Goal: Transaction & Acquisition: Purchase product/service

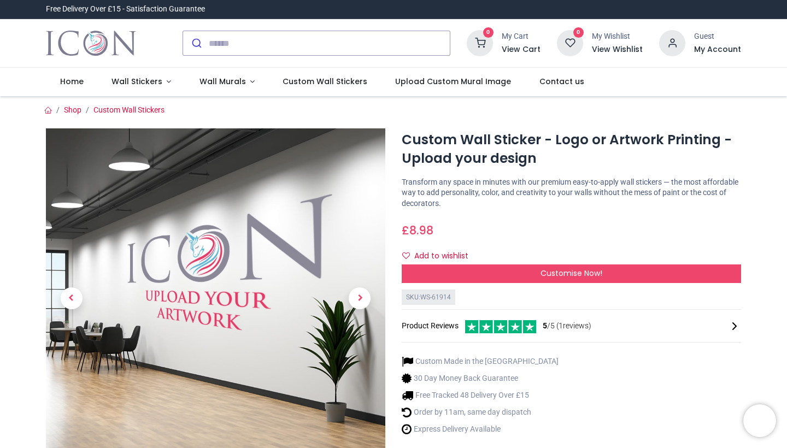
click at [489, 39] on icon at bounding box center [480, 43] width 26 height 26
click at [709, 49] on h6 "My Account" at bounding box center [717, 49] width 47 height 11
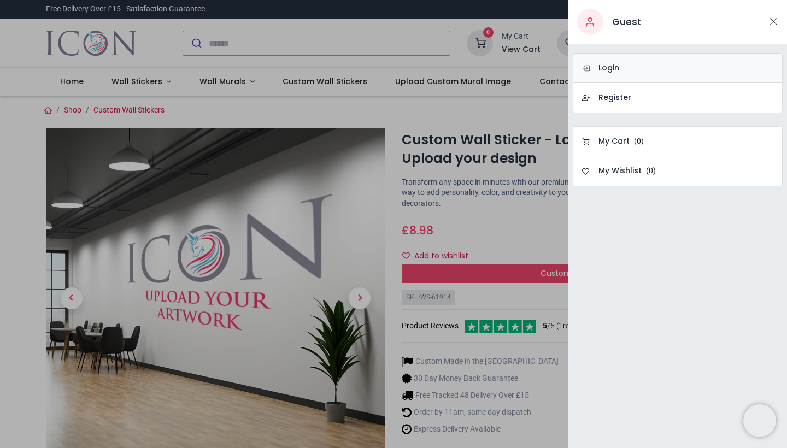
click at [626, 67] on link "Login" at bounding box center [678, 68] width 210 height 30
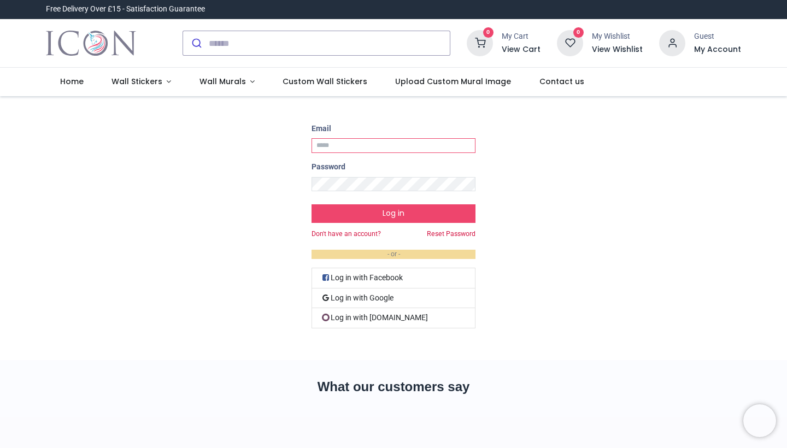
type input "**********"
click at [393, 213] on button "Log in" at bounding box center [394, 214] width 164 height 19
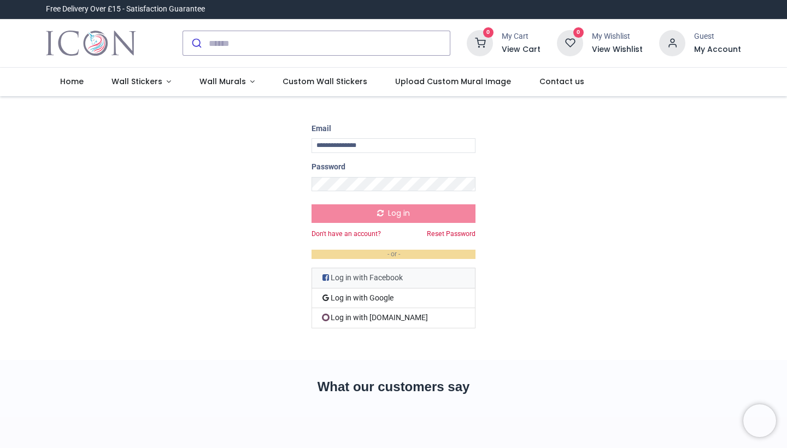
click at [455, 268] on link "Log in with Facebook" at bounding box center [394, 278] width 164 height 21
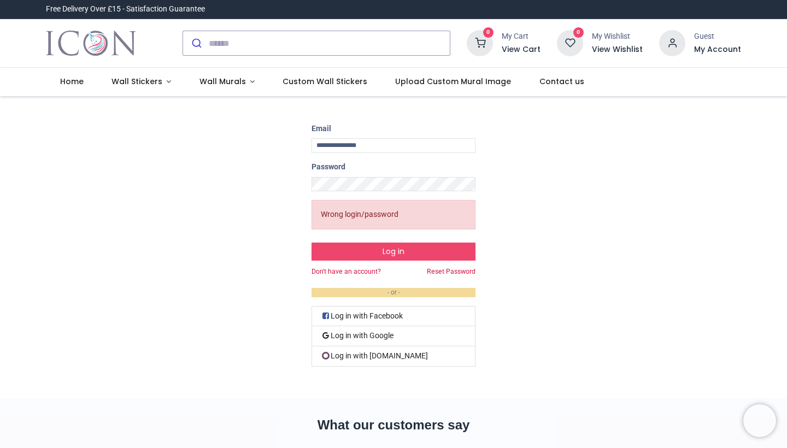
click at [678, 39] on icon at bounding box center [672, 43] width 26 height 26
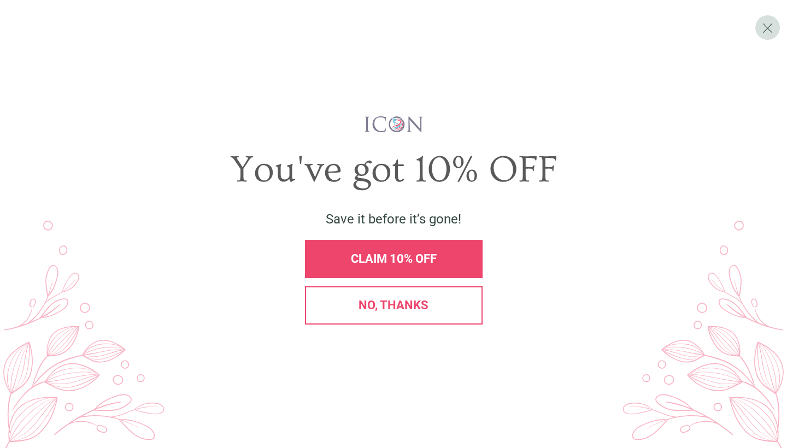
click at [389, 261] on span "CLAIM 10% OFF" at bounding box center [394, 259] width 86 height 14
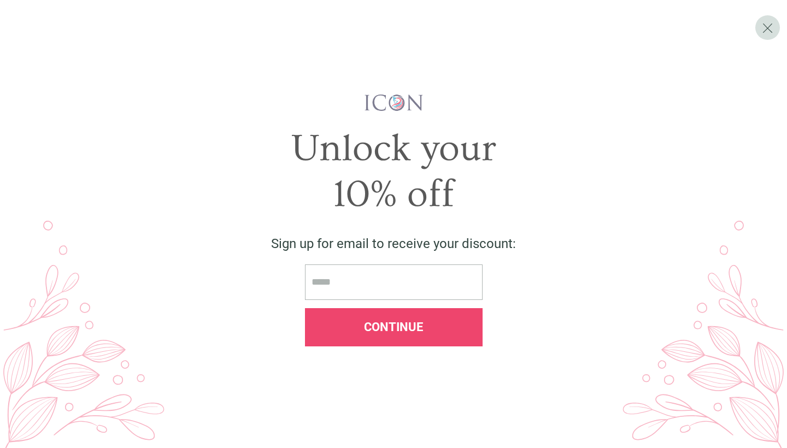
click at [316, 277] on input "email" at bounding box center [394, 283] width 178 height 36
click at [325, 299] on input "email" at bounding box center [394, 283] width 178 height 36
click at [359, 276] on input "email" at bounding box center [394, 283] width 178 height 36
click at [314, 283] on input "email" at bounding box center [394, 283] width 178 height 36
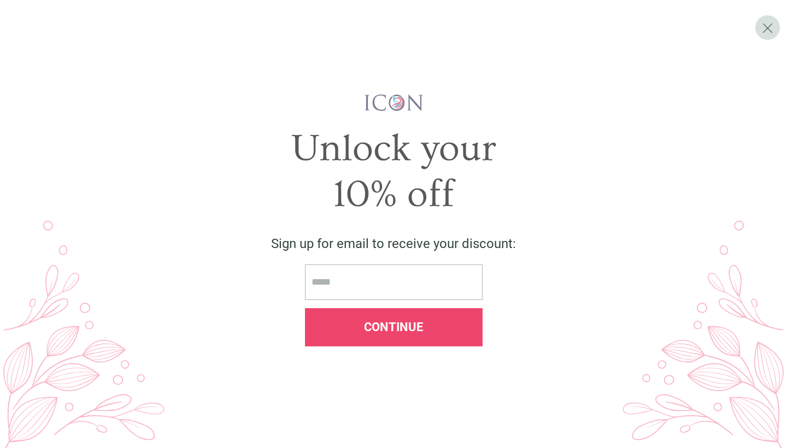
click at [314, 283] on input "email" at bounding box center [394, 283] width 178 height 36
click at [314, 282] on input "email" at bounding box center [394, 283] width 178 height 36
click at [349, 278] on input "email" at bounding box center [394, 283] width 178 height 36
click at [385, 325] on span "Continue" at bounding box center [393, 327] width 59 height 14
click at [358, 283] on input "email" at bounding box center [394, 283] width 178 height 36
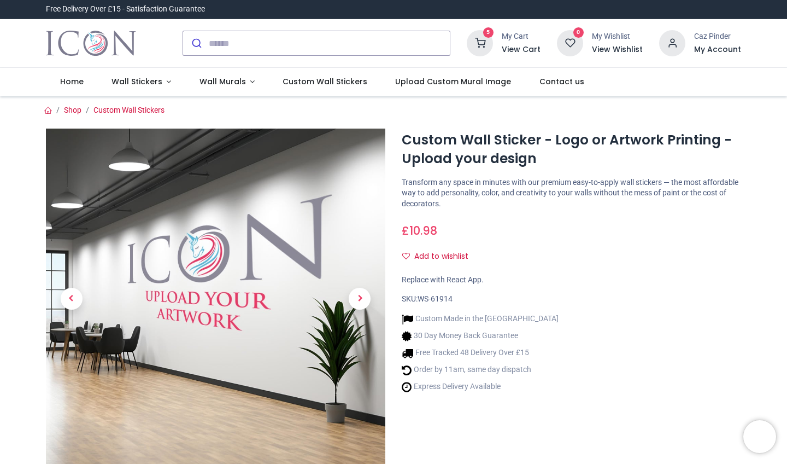
type input "**********"
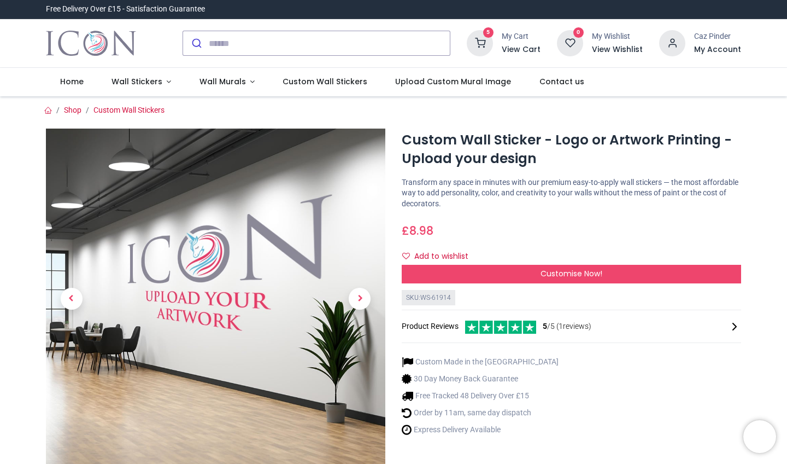
click at [514, 47] on h6 "View Cart" at bounding box center [521, 49] width 39 height 11
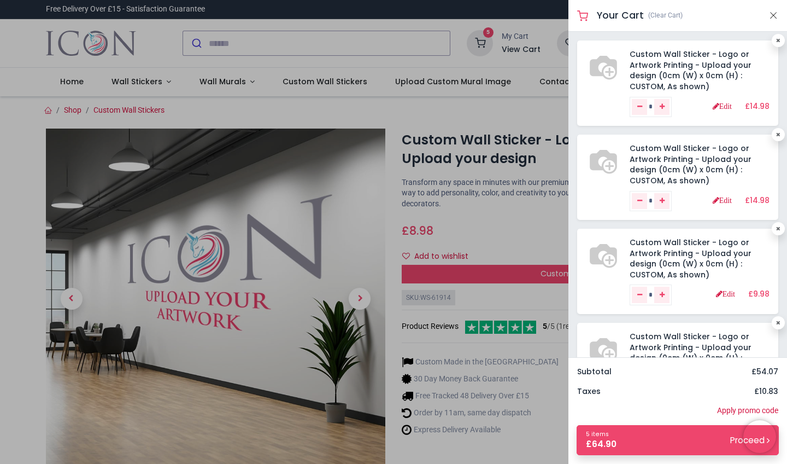
click at [778, 340] on div "Custom Wall Sticker - Logo or Artwork Printing - Upload your design (0cm (W) x …" at bounding box center [678, 194] width 219 height 325
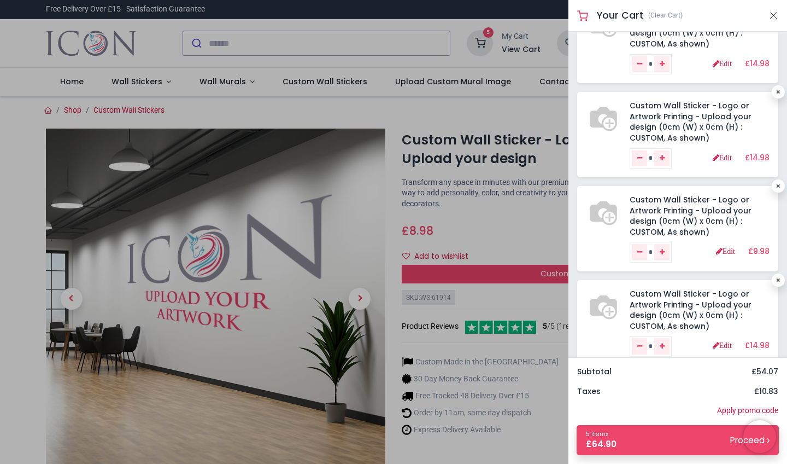
scroll to position [40, 0]
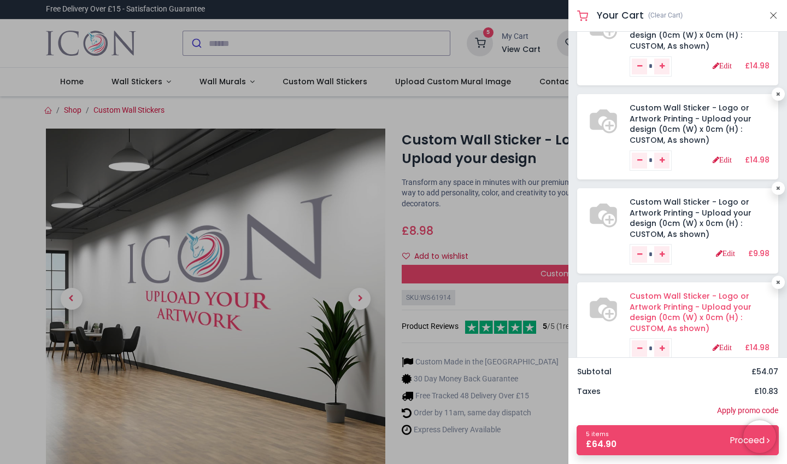
click at [657, 296] on link "Custom Wall Sticker - Logo or Artwork Printing - Upload your design (0cm (W) x …" at bounding box center [691, 311] width 122 height 43
click at [691, 297] on link "Custom Wall Sticker - Logo or Artwork Printing - Upload your design (0cm (W) x …" at bounding box center [691, 311] width 122 height 43
click at [773, 14] on button "Close" at bounding box center [774, 16] width 10 height 14
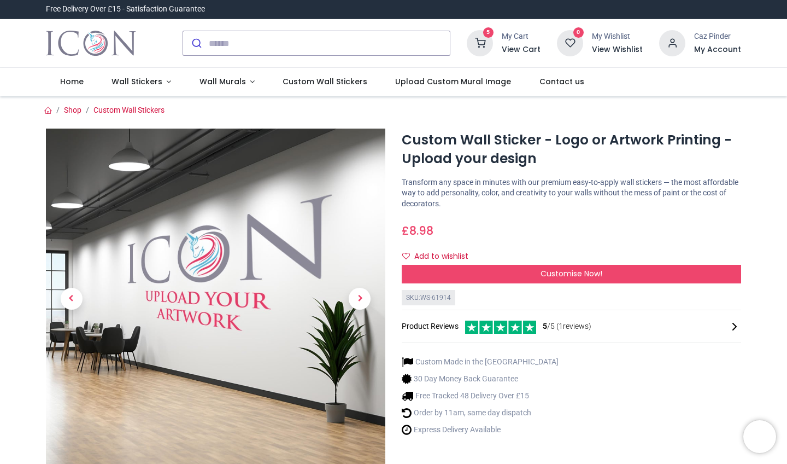
click at [485, 37] on icon at bounding box center [480, 43] width 26 height 26
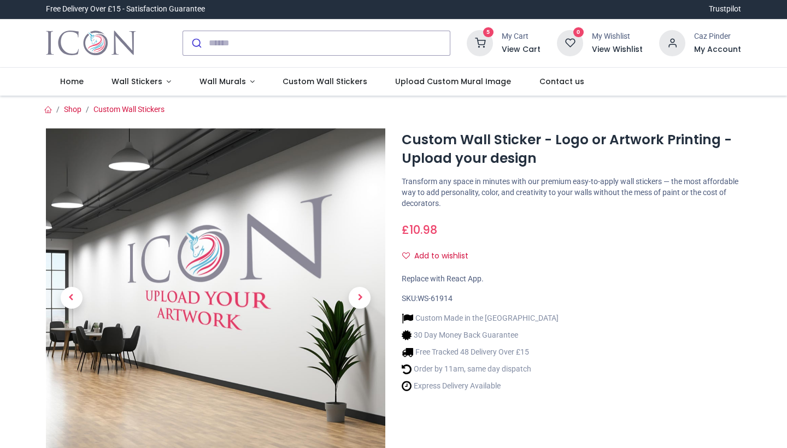
type input "**********"
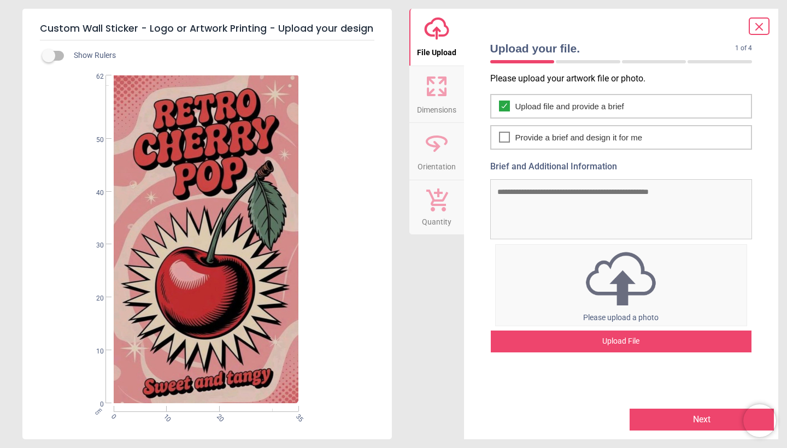
click at [703, 419] on button "Next" at bounding box center [702, 420] width 144 height 22
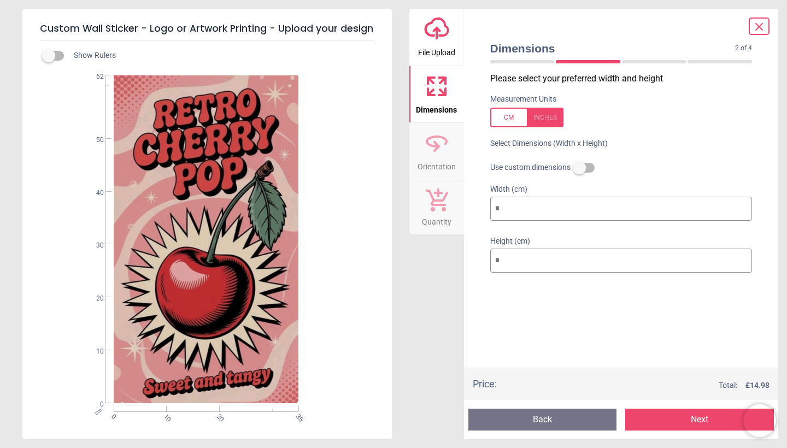
click at [703, 419] on button "Next" at bounding box center [700, 420] width 149 height 22
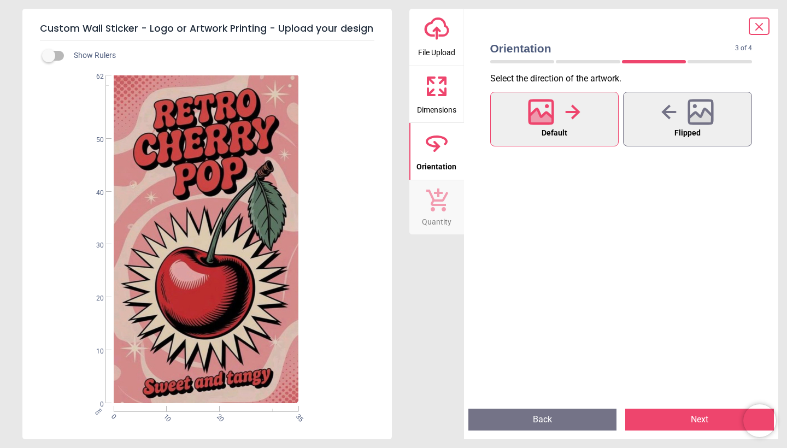
click at [668, 419] on button "Next" at bounding box center [700, 420] width 149 height 22
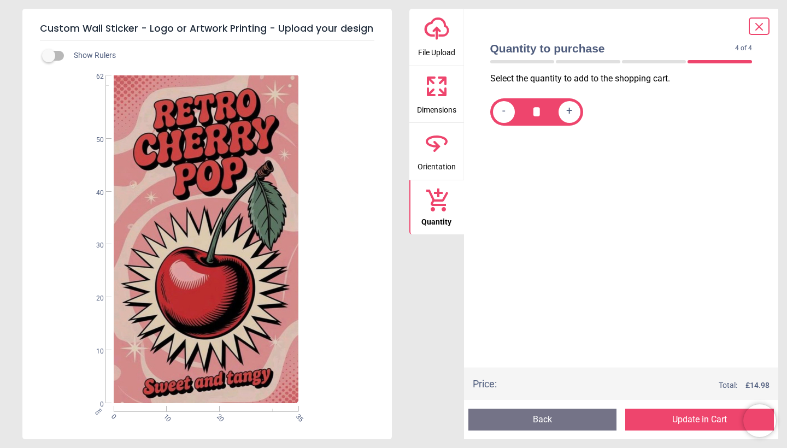
click at [682, 426] on button "Update in Cart" at bounding box center [700, 420] width 149 height 22
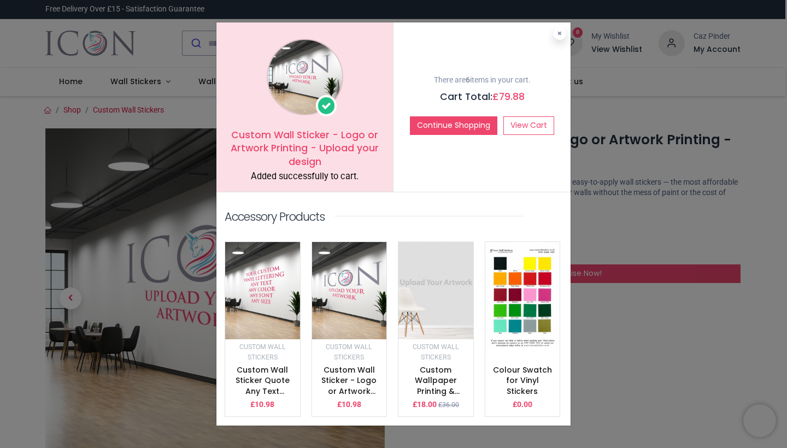
click at [590, 217] on div "Custom Wall Sticker - Logo or Artwork Printing - Upload your design Added succe…" at bounding box center [393, 224] width 787 height 448
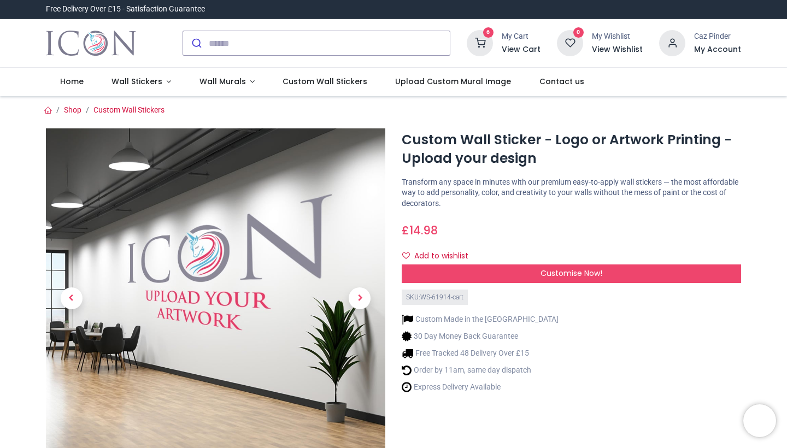
click at [488, 50] on icon at bounding box center [480, 43] width 26 height 26
click at [518, 48] on h6 "View Cart" at bounding box center [521, 49] width 39 height 11
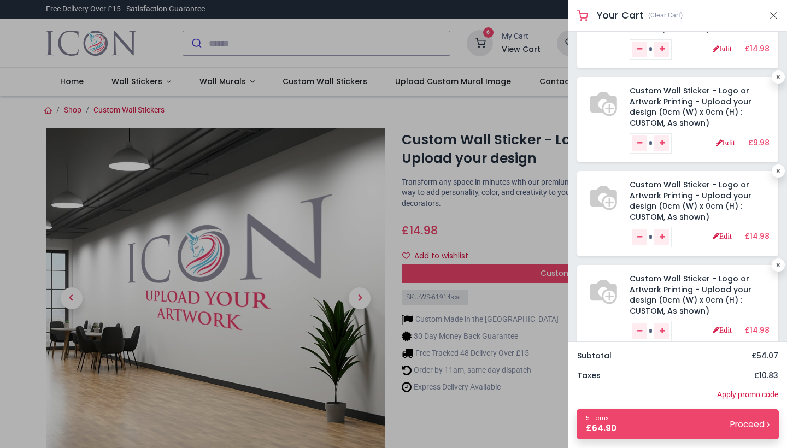
scroll to position [75, 0]
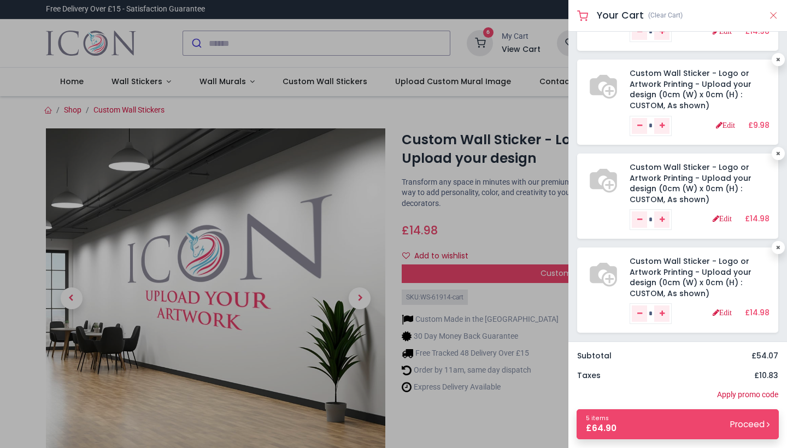
click at [774, 13] on button "Close" at bounding box center [774, 16] width 10 height 14
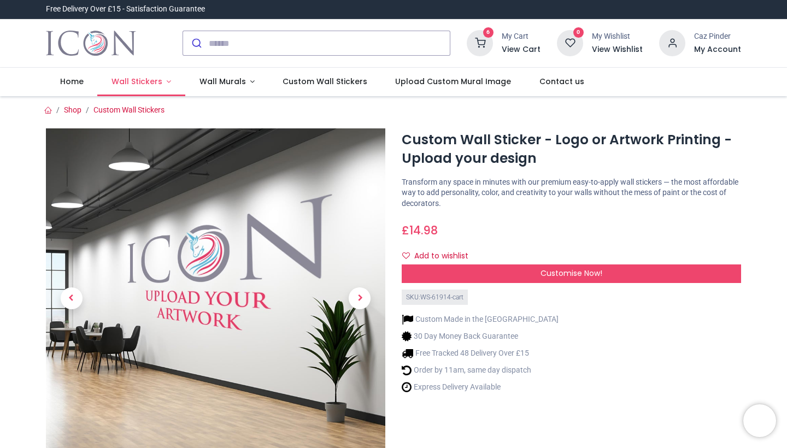
click at [135, 80] on span "Wall Stickers" at bounding box center [137, 81] width 51 height 11
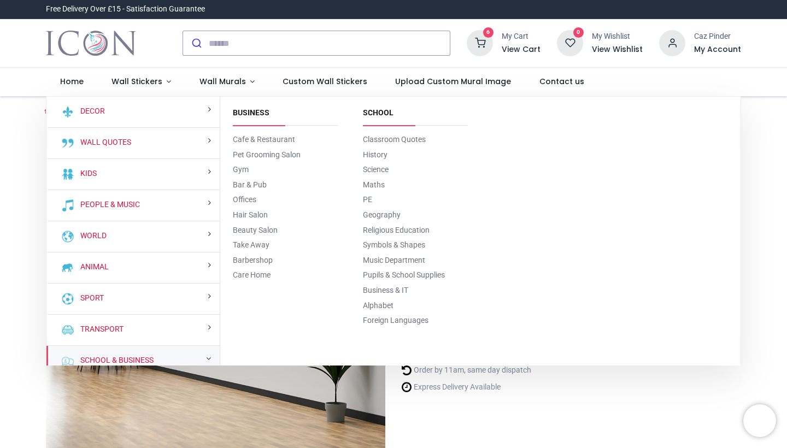
click at [206, 360] on small at bounding box center [208, 359] width 5 height 8
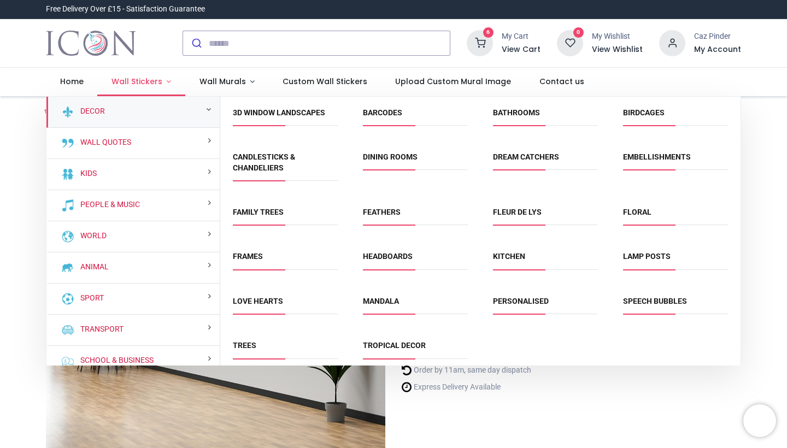
click at [157, 78] on span "Wall Stickers" at bounding box center [137, 81] width 51 height 11
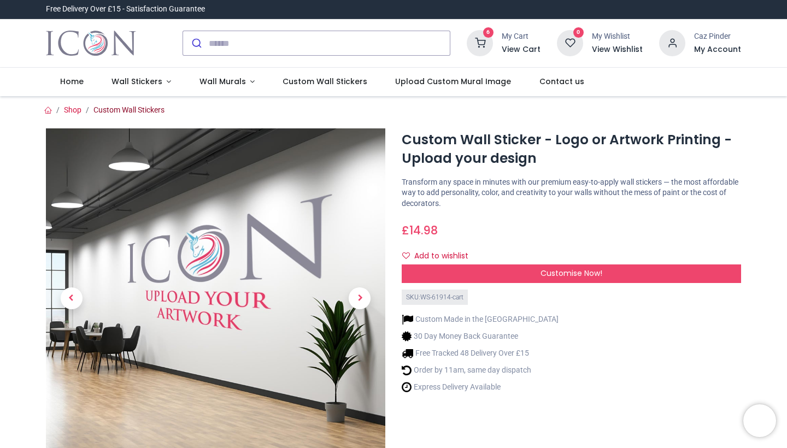
click at [108, 106] on link "Custom Wall Stickers" at bounding box center [129, 110] width 71 height 9
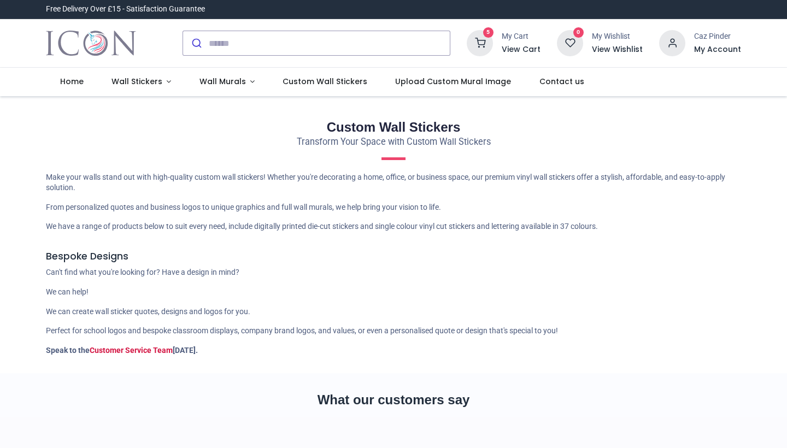
type input "**********"
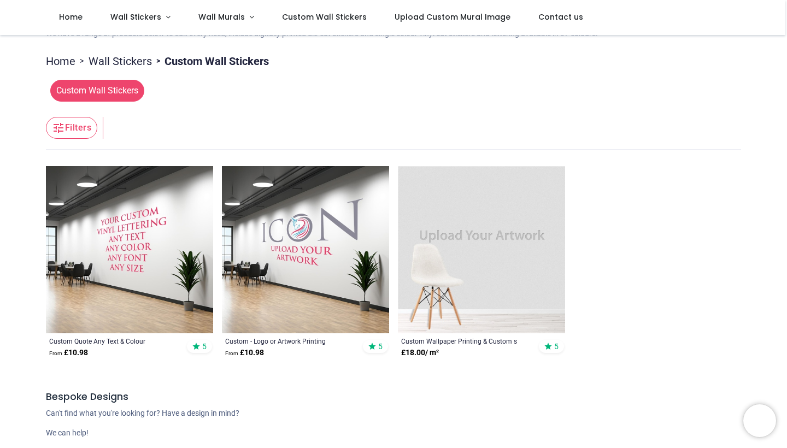
scroll to position [136, 0]
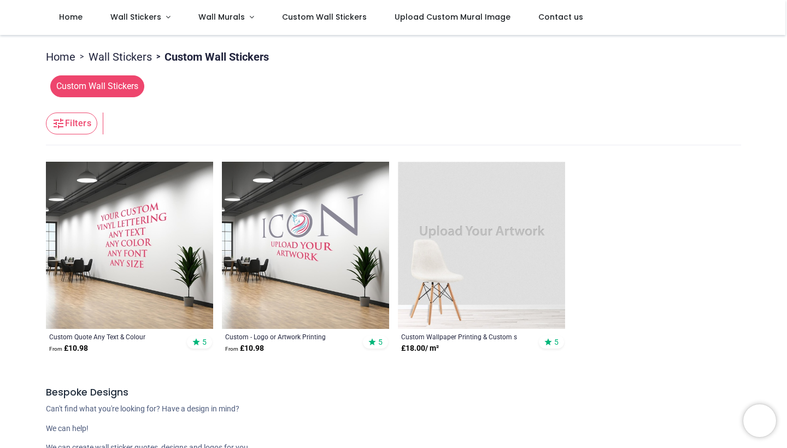
click at [309, 268] on img at bounding box center [305, 245] width 167 height 167
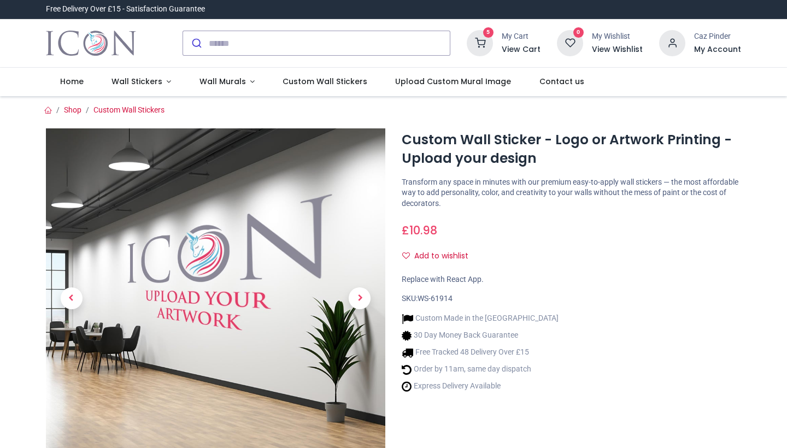
type input "**********"
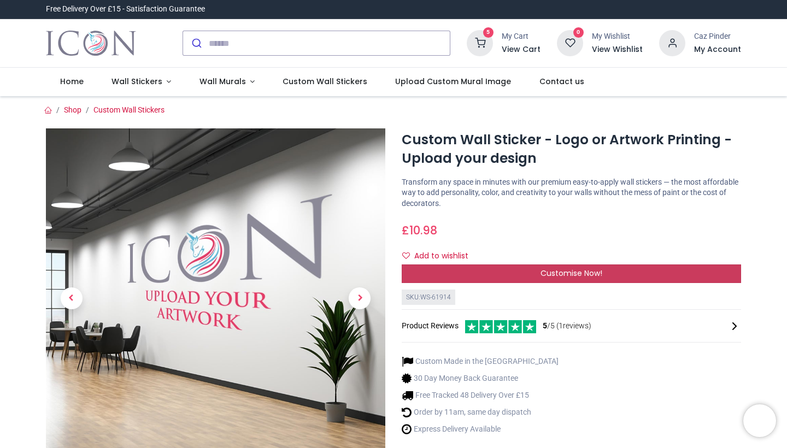
click at [554, 271] on span "Customise Now!" at bounding box center [572, 273] width 62 height 11
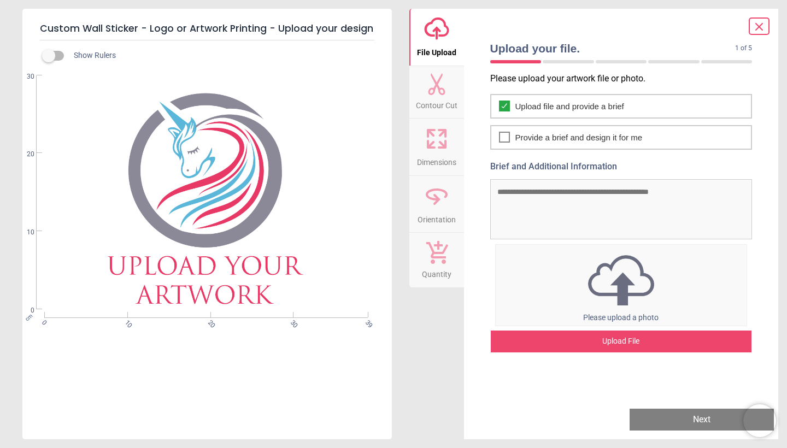
click at [629, 341] on div "Upload File" at bounding box center [621, 342] width 261 height 22
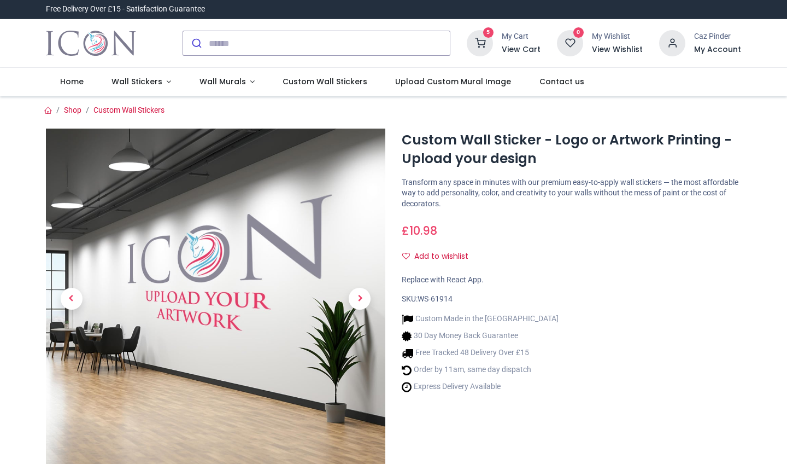
type input "**********"
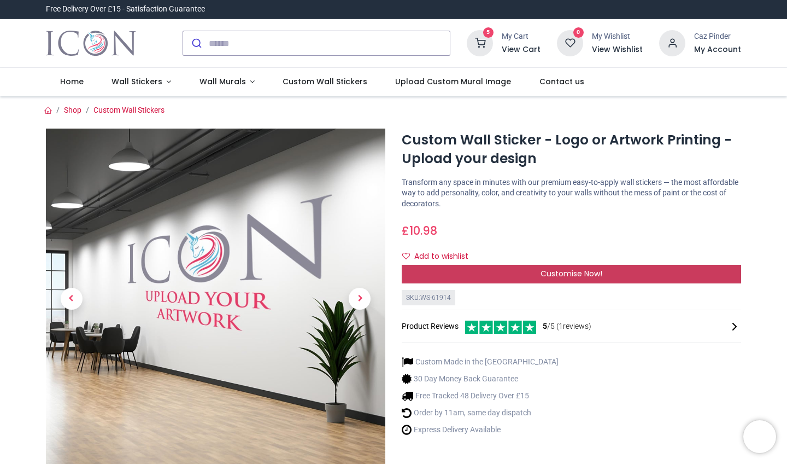
click at [515, 268] on div "Customise Now!" at bounding box center [572, 274] width 340 height 19
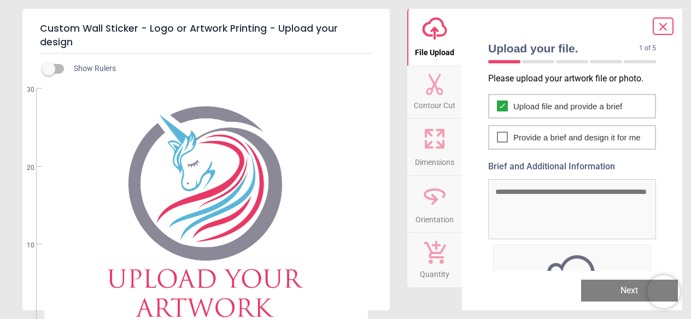
click at [581, 259] on img at bounding box center [572, 280] width 157 height 57
